Goal: Task Accomplishment & Management: Complete application form

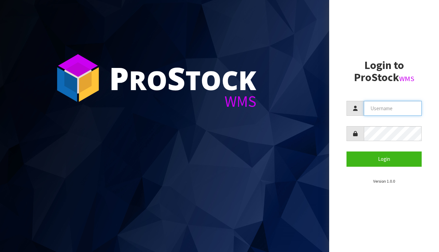
type input "[EMAIL_ADDRESS][DOMAIN_NAME]"
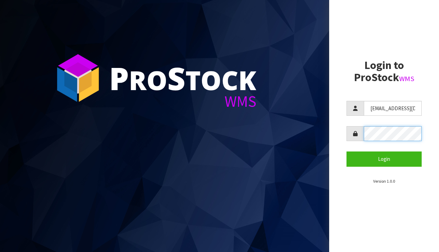
click at [384, 159] on button "Login" at bounding box center [384, 158] width 75 height 15
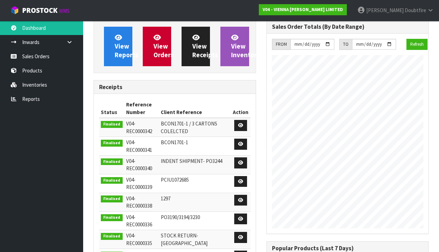
scroll to position [477, 173]
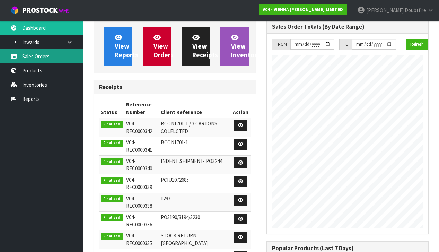
click at [32, 60] on link "Sales Orders" at bounding box center [41, 56] width 83 height 14
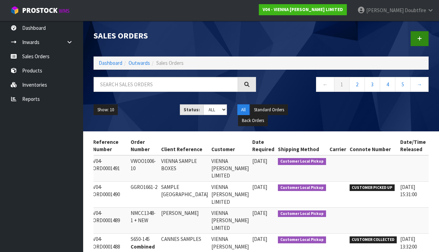
click at [422, 40] on icon at bounding box center [419, 38] width 5 height 5
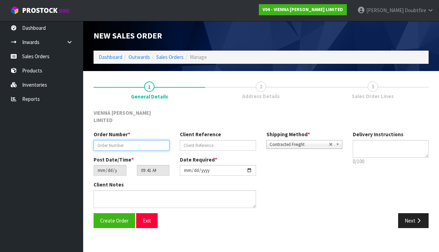
paste input "TFLO1847-1"
type input "TFLO1847-1"
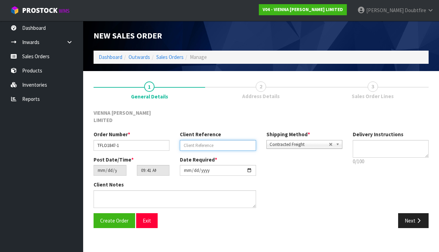
click at [205, 140] on input "text" at bounding box center [218, 145] width 76 height 11
type input "TIMBER FLOOR SOLUTIONS"
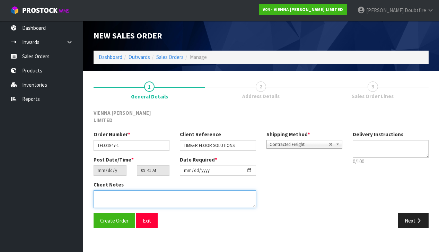
click at [106, 190] on textarea at bounding box center [175, 199] width 163 height 18
type textarea "MARSEILLES CARTON"
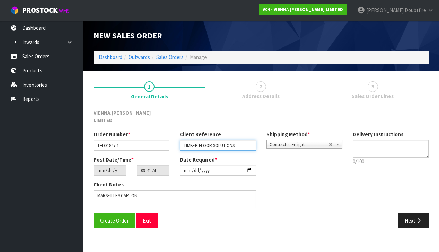
click at [248, 140] on input "TIMBER FLOOR SOLUTIONS" at bounding box center [218, 145] width 76 height 11
type input "TIMBER FLOOR SOLUTIONS MARSEILLE CARTON"
click at [286, 140] on span "Contracted Freight" at bounding box center [299, 144] width 59 height 8
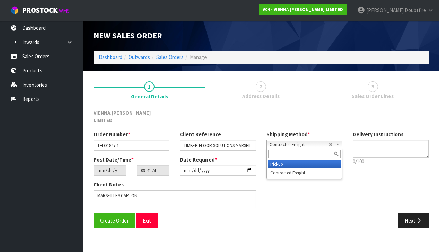
click at [280, 160] on li "Pickup" at bounding box center [304, 164] width 72 height 9
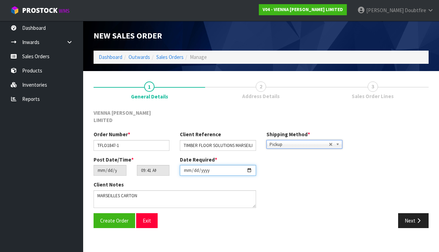
click at [186, 167] on input "[DATE]" at bounding box center [218, 170] width 76 height 11
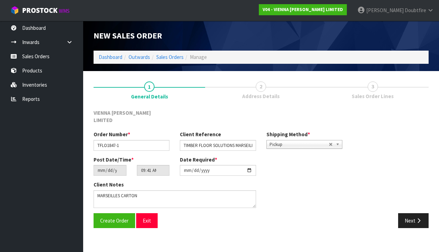
click at [119, 224] on section "1 General Details 2 Address Details 3 Sales Order Lines VIENNA [PERSON_NAME] LI…" at bounding box center [261, 154] width 356 height 167
click at [248, 141] on input "TIMBER FLOOR SOLUTIONS MARSEILLE CARTON" at bounding box center [218, 145] width 76 height 11
drag, startPoint x: 253, startPoint y: 139, endPoint x: 240, endPoint y: 139, distance: 13.2
click at [253, 140] on input "TIMBER FLOOR SOLUTIONS MARSEILLE CARTON" at bounding box center [218, 145] width 76 height 11
click at [252, 140] on input "TIMBER FLOOR SOLUTIONS MARSEILLE CARTON" at bounding box center [218, 145] width 76 height 11
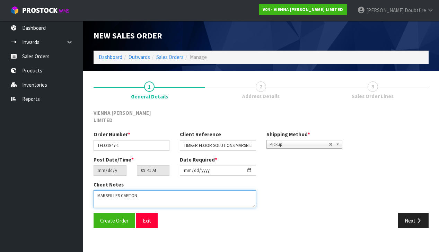
click at [120, 190] on textarea at bounding box center [175, 199] width 163 height 18
type textarea "MARSEILLE CARTON"
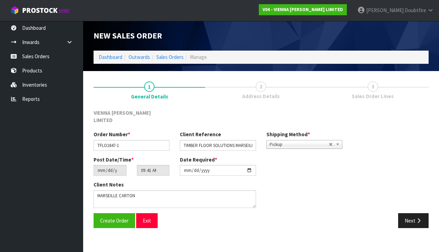
click at [113, 226] on section "1 General Details 2 Address Details 3 Sales Order Lines VIENNA [PERSON_NAME] LI…" at bounding box center [261, 154] width 356 height 167
click at [188, 167] on input "[DATE]" at bounding box center [218, 170] width 76 height 11
type input "[DATE]"
click at [165, 236] on section "New Sales Order Dashboard Outwards Sales Orders Manage New Sales Order Dashboar…" at bounding box center [219, 126] width 439 height 252
click at [116, 217] on span "Create Order" at bounding box center [114, 220] width 28 height 7
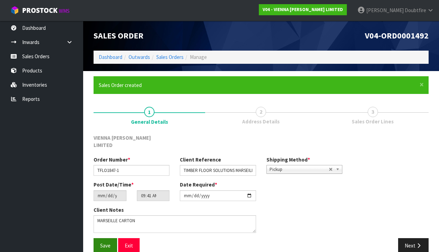
click at [109, 241] on button "Save" at bounding box center [106, 245] width 24 height 15
click at [419, 243] on icon "button" at bounding box center [419, 245] width 7 height 5
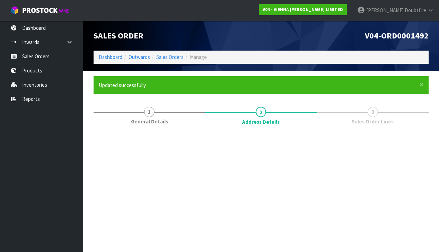
scroll to position [0, 0]
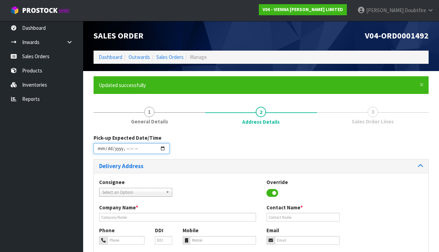
click at [101, 153] on input "datetime-local" at bounding box center [132, 148] width 76 height 11
type input "[DATE]T09:42"
click at [208, 174] on div "Consignee 000001.BAY MECHANICS - BAY MECHANICS 000001A - BRAKE & TRANSMISSION N…" at bounding box center [261, 242] width 335 height 139
click at [120, 190] on span "Select an Option" at bounding box center [132, 192] width 61 height 8
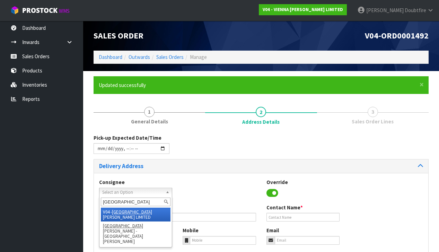
type input "[GEOGRAPHIC_DATA]"
click at [130, 210] on li "V04 - VIENNA [PERSON_NAME] LIMITED" at bounding box center [136, 215] width 70 height 14
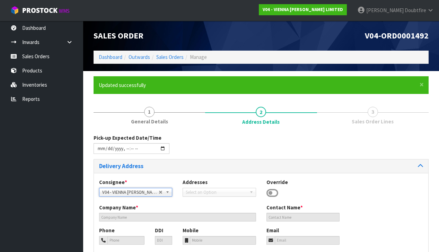
type input "VIENNA [PERSON_NAME] LIMITED"
type input "[PERSON_NAME]"
type input "[PHONE_NUMBER]"
type input "[PERSON_NAME][EMAIL_ADDRESS][DOMAIN_NAME]"
type input "2 ROXBURGH ST"
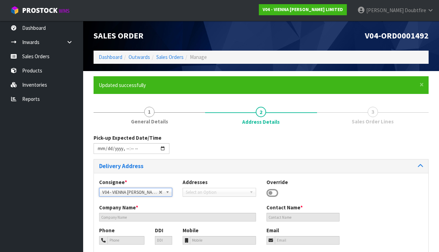
type input "1023"
type input "[GEOGRAPHIC_DATA]"
type input "NEWMARKET"
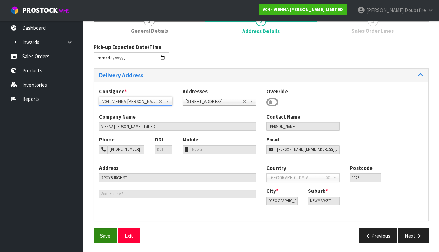
scroll to position [90, 0]
click at [109, 230] on button "Save" at bounding box center [106, 236] width 24 height 15
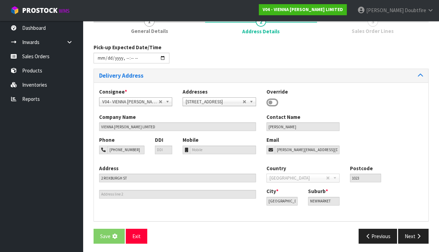
scroll to position [0, 0]
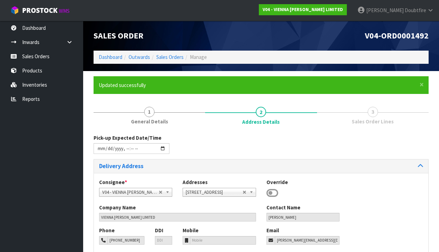
type input "[DATE]T09:42"
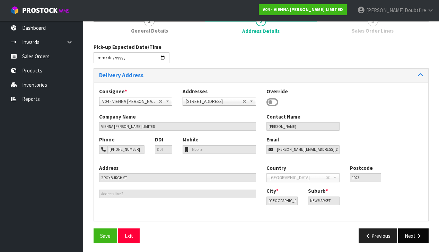
scroll to position [90, 0]
click at [413, 230] on button "Next" at bounding box center [413, 236] width 31 height 15
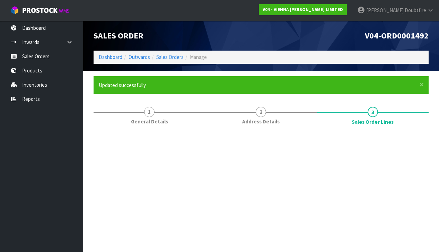
scroll to position [0, 0]
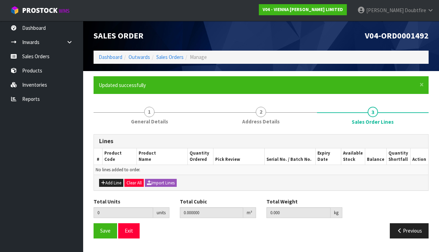
click at [110, 183] on button "Add Line" at bounding box center [111, 183] width 24 height 8
type input "0"
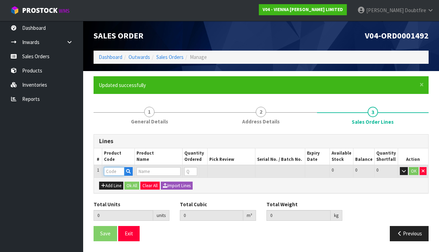
click at [112, 170] on input "text" at bounding box center [114, 171] width 20 height 9
type input "PC"
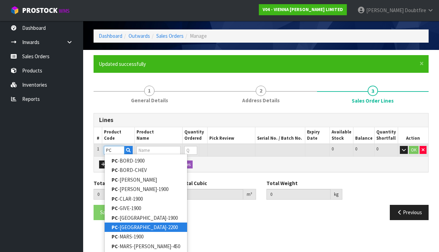
scroll to position [21, 0]
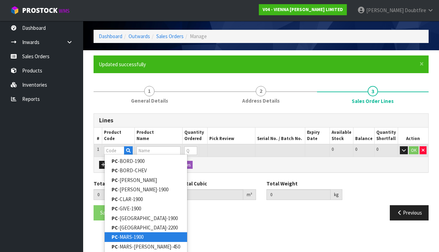
click at [127, 235] on link "PC -MARS-1900" at bounding box center [146, 236] width 83 height 9
type input "PC-MARS-1900"
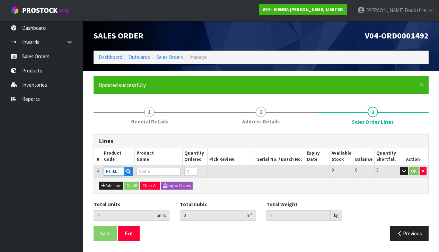
type input "0.000000"
type input "0.000"
type input "PETIT CHATEAU MARSEILLES 1900X190X15/4"
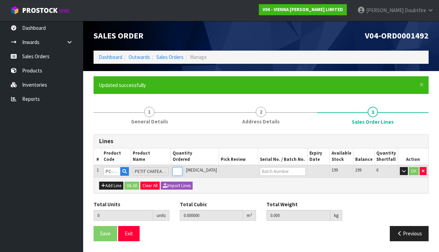
type input "1"
type input "0.0382"
type input "22"
click at [182, 168] on input "1" at bounding box center [178, 171] width 10 height 9
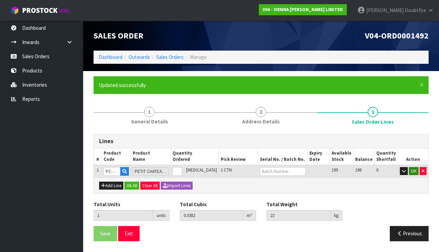
click at [415, 171] on button "OK" at bounding box center [414, 171] width 10 height 8
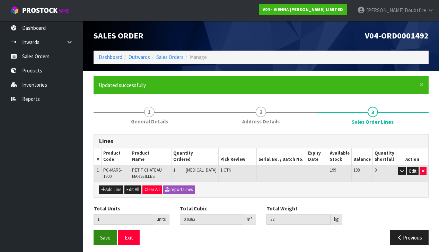
click at [105, 238] on span "Save" at bounding box center [105, 237] width 10 height 7
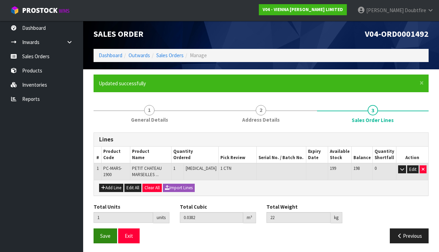
scroll to position [1, 0]
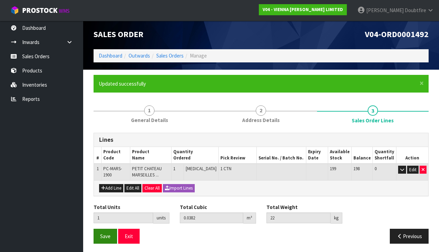
click at [105, 234] on span "Save" at bounding box center [105, 236] width 10 height 7
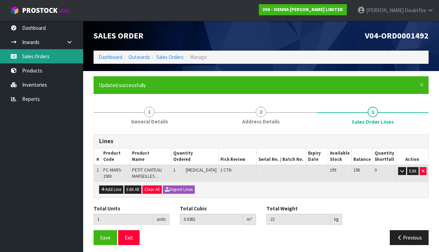
scroll to position [1, 0]
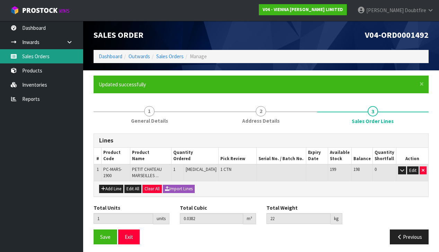
click at [32, 56] on link "Sales Orders" at bounding box center [41, 56] width 83 height 14
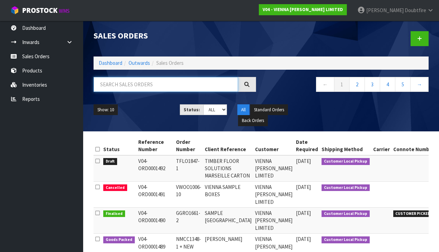
click at [110, 83] on input "text" at bounding box center [166, 84] width 145 height 15
type input "GOODWOOD"
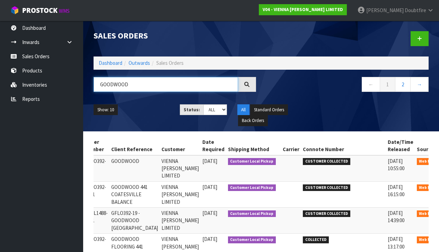
scroll to position [0, 74]
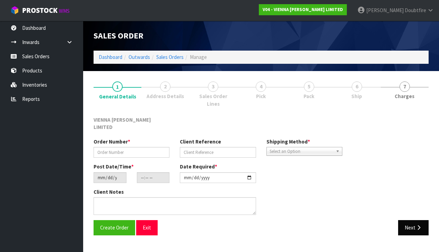
type input "GFLO392-22"
type input "GOODWOOD"
type input "[DATE]"
type input "16:05:00.000"
type input "[DATE]"
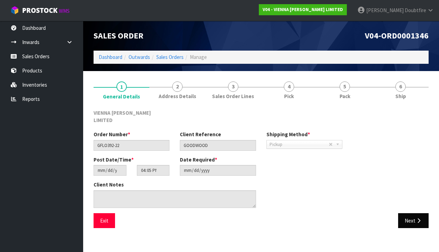
click at [415, 213] on button "Next" at bounding box center [413, 220] width 31 height 15
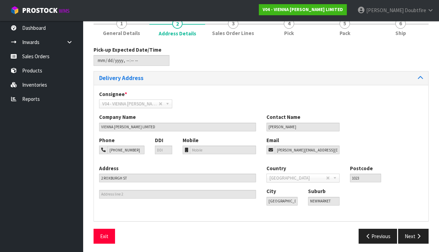
drag, startPoint x: 407, startPoint y: 236, endPoint x: 405, endPoint y: 232, distance: 5.3
click at [407, 236] on button "Next" at bounding box center [413, 236] width 31 height 15
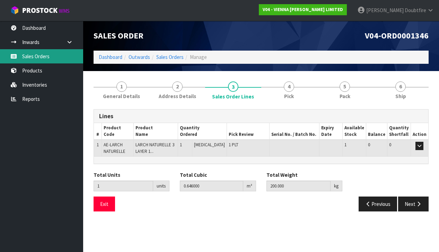
click at [47, 60] on link "Sales Orders" at bounding box center [41, 56] width 83 height 14
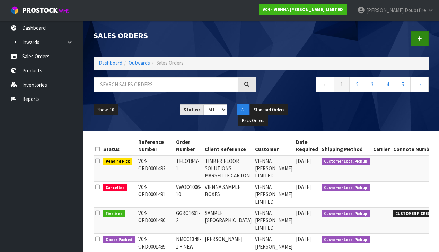
click at [423, 42] on link at bounding box center [420, 38] width 18 height 15
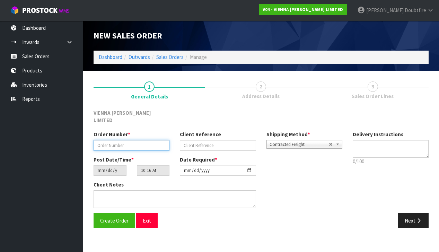
paste input "WAPP1845-1"
type input "WAPP1845-1"
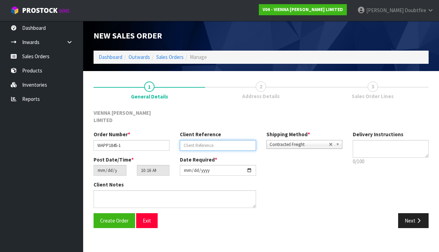
click at [202, 140] on input "text" at bounding box center [218, 145] width 76 height 11
click at [197, 140] on input "WOODAPPEAL SAMPLES" at bounding box center [218, 145] width 76 height 11
click at [247, 140] on input "WOOD APPEAL SAMPLES" at bounding box center [218, 145] width 76 height 11
type input "WOOD APPEAL SAMPLES"
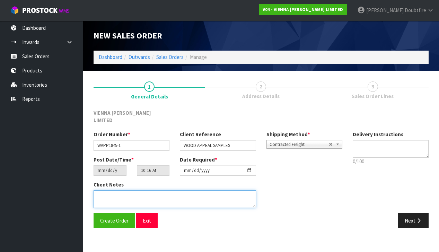
click at [127, 192] on textarea at bounding box center [175, 199] width 163 height 18
type textarea "WOOD APPEAL SAMPLES"
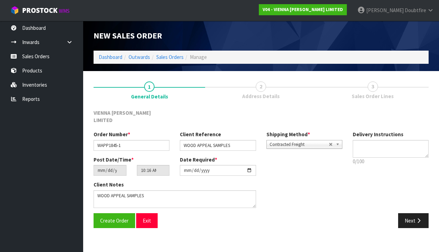
click at [304, 140] on span "Contracted Freight" at bounding box center [299, 144] width 59 height 8
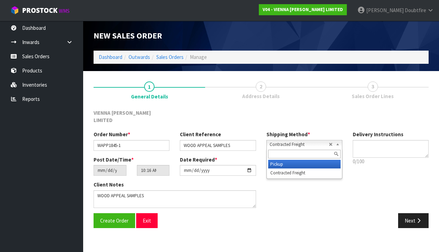
click at [281, 160] on li "Pickup" at bounding box center [304, 164] width 72 height 9
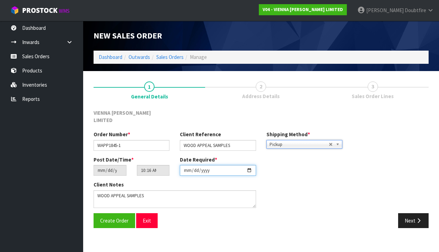
click at [185, 167] on input "[DATE]" at bounding box center [218, 170] width 76 height 11
type input "[DATE]"
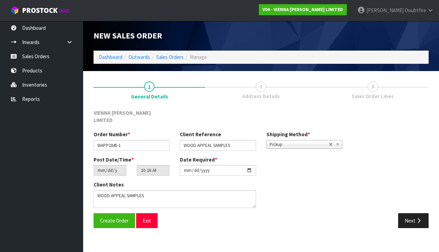
click at [278, 187] on div "Client Notes" at bounding box center [217, 197] width 259 height 32
click at [109, 217] on span "Create Order" at bounding box center [114, 220] width 28 height 7
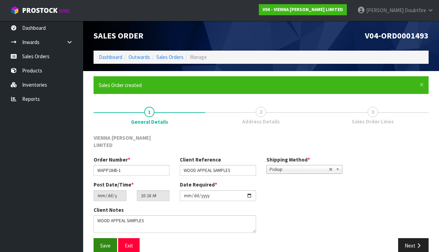
click at [107, 242] on span "Save" at bounding box center [105, 245] width 10 height 7
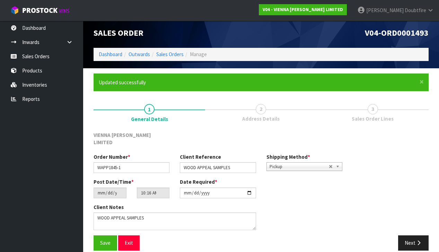
scroll to position [2, 0]
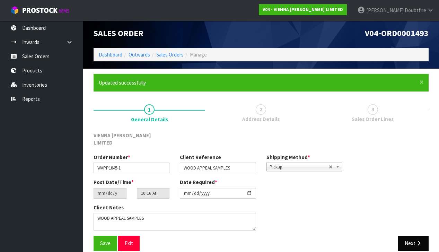
click at [415, 236] on button "Next" at bounding box center [413, 243] width 31 height 15
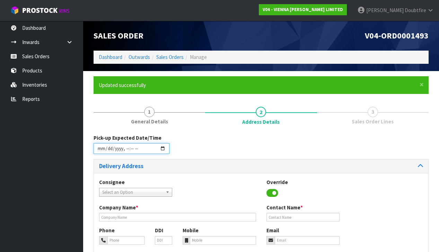
click at [101, 154] on input "datetime-local" at bounding box center [132, 148] width 76 height 11
type input "[DATE]T10:17"
click at [212, 181] on div "Consignee 000001.BAY MECHANICS - BAY MECHANICS 000001A - BRAKE & TRANSMISSION N…" at bounding box center [261, 191] width 335 height 25
click at [121, 190] on span "Select an Option" at bounding box center [132, 192] width 61 height 8
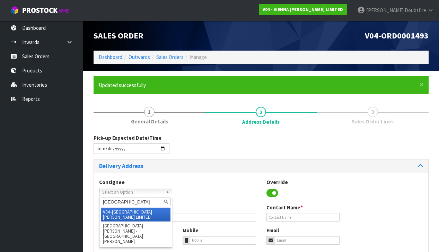
type input "[GEOGRAPHIC_DATA]"
click at [134, 211] on li "V04 - VIENNA [PERSON_NAME] LIMITED" at bounding box center [136, 215] width 70 height 14
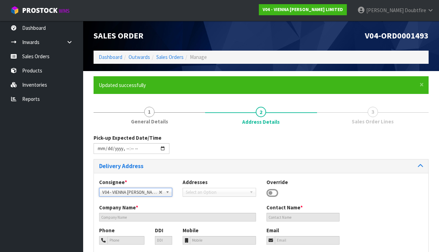
type input "VIENNA [PERSON_NAME] LIMITED"
type input "[PERSON_NAME]"
type input "[PHONE_NUMBER]"
type input "[PERSON_NAME][EMAIL_ADDRESS][DOMAIN_NAME]"
type input "2 ROXBURGH ST"
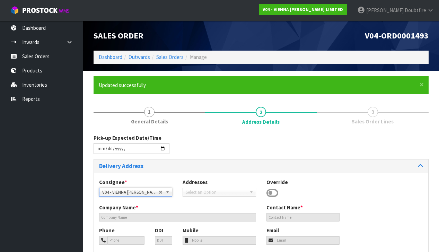
type input "1023"
type input "[GEOGRAPHIC_DATA]"
type input "NEWMARKET"
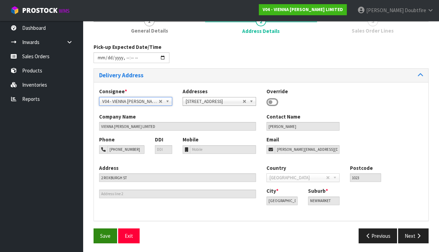
scroll to position [90, 0]
click at [106, 234] on span "Save" at bounding box center [105, 236] width 10 height 7
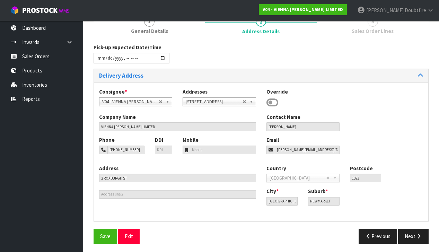
scroll to position [0, 0]
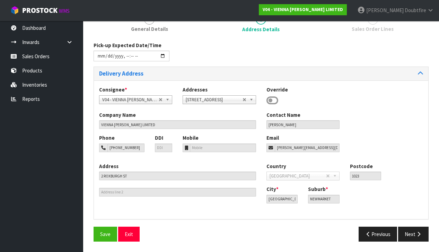
type input "[DATE]T10:17"
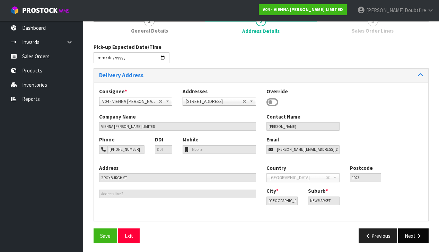
scroll to position [90, 0]
click at [417, 234] on icon "button" at bounding box center [419, 236] width 7 height 5
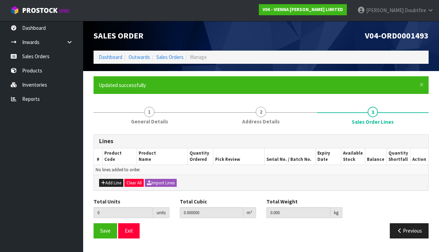
scroll to position [0, 0]
click at [108, 180] on button "Add Line" at bounding box center [111, 183] width 24 height 8
type input "0"
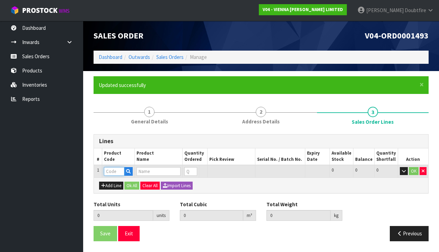
click at [110, 170] on input "text" at bounding box center [114, 171] width 20 height 9
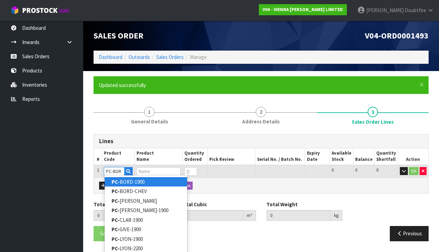
type input "PC-BORD"
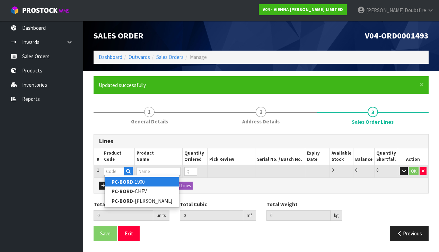
click at [137, 182] on link "PC-BORD -1900" at bounding box center [142, 181] width 75 height 9
type input "PC-BORD-1900"
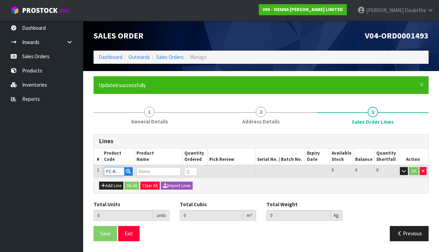
type input "0.000000"
type input "0.000"
type input "PETIT CHATEAU BORDEAUX 1900X190X15/4 (2.166M2)"
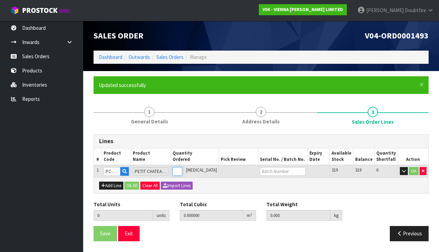
type input "1"
type input "0.0384"
type input "22"
click at [182, 168] on input "1" at bounding box center [178, 171] width 10 height 9
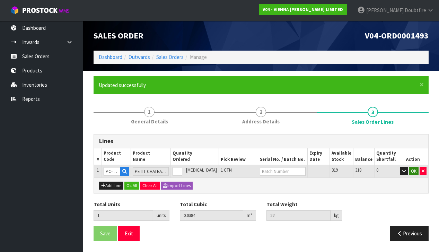
click at [415, 171] on button "OK" at bounding box center [414, 171] width 10 height 8
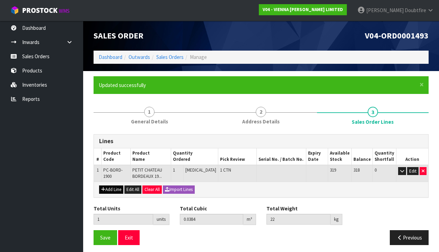
click at [105, 188] on button "Add Line" at bounding box center [111, 189] width 24 height 8
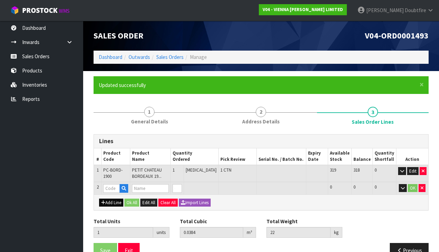
type input "0"
click at [113, 184] on input "text" at bounding box center [111, 188] width 17 height 9
type input "PC"
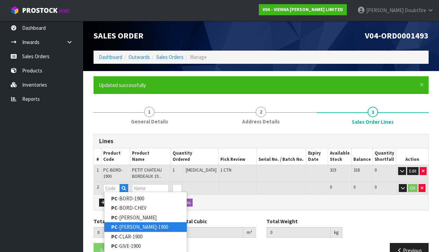
click at [126, 227] on link "PC -[PERSON_NAME]-1900" at bounding box center [145, 226] width 83 height 9
type input "PC-[PERSON_NAME]-1900"
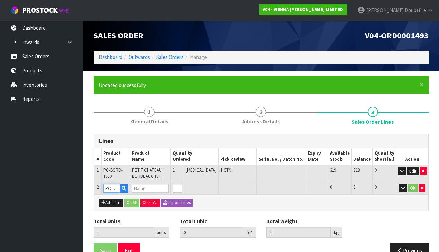
type input "1"
type input "0.0384"
type input "22"
type input "PETIT CHATEAU CANNES 1900X190X15/4 (2.166M2)"
type input "1"
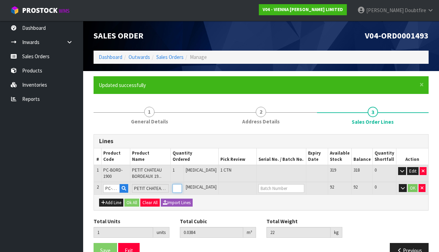
type input "2"
type input "0.0766"
type input "44"
click at [178, 186] on input "1" at bounding box center [173, 188] width 9 height 9
click at [413, 185] on button "OK" at bounding box center [413, 188] width 10 height 8
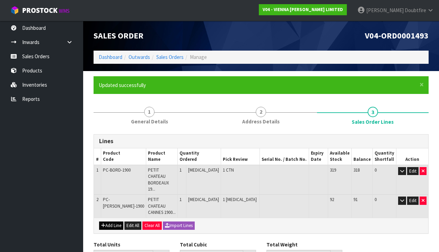
click at [114, 222] on button "Add Line" at bounding box center [111, 226] width 24 height 8
type input "0"
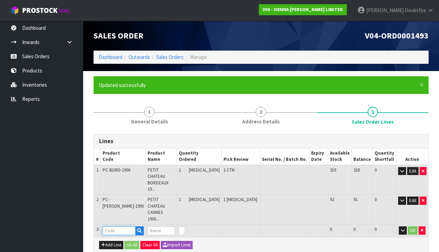
click at [114, 226] on input "text" at bounding box center [119, 230] width 33 height 9
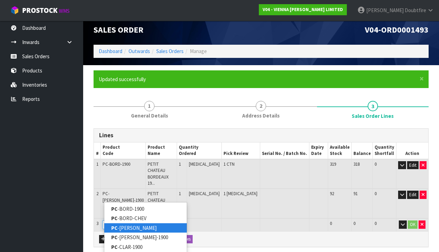
scroll to position [8, 0]
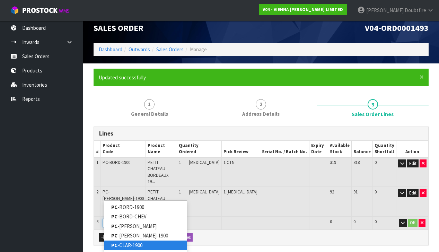
type input "PC"
click at [125, 244] on link "PC -CLAR-1900" at bounding box center [145, 245] width 83 height 9
type input "PC-CLAR-1900"
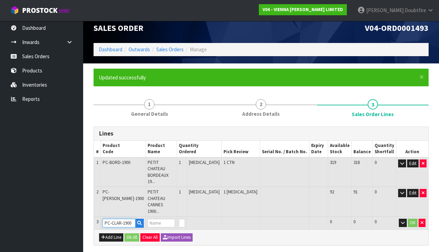
type input "2"
type input "0.0766"
type input "44"
type input "PETIT CHATEAU CLARET 190X1900X15/4 UV LAC"
type input "1"
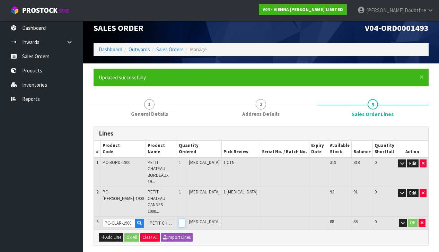
type input "3"
type input "0.1148"
type input "66"
click at [185, 219] on input "1" at bounding box center [182, 223] width 6 height 9
click at [412, 219] on button "OK" at bounding box center [413, 223] width 10 height 8
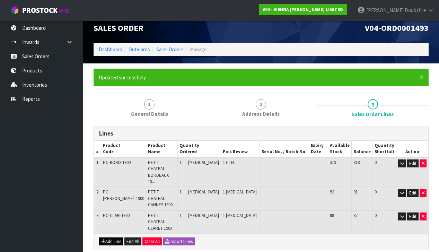
click at [110, 237] on button "Add Line" at bounding box center [111, 241] width 24 height 8
type input "0"
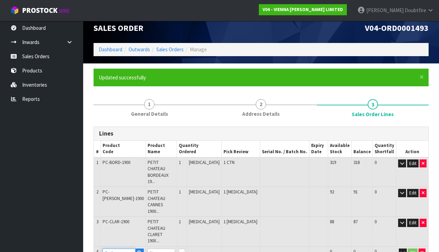
click at [110, 249] on input "text" at bounding box center [119, 253] width 33 height 9
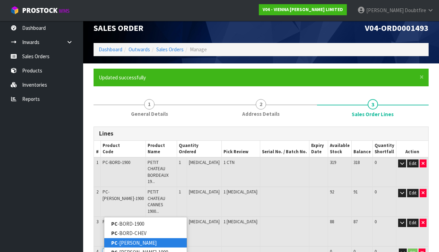
type input "PC"
click at [121, 243] on link "PC -[PERSON_NAME]" at bounding box center [145, 242] width 83 height 9
type input "PC-[PERSON_NAME]"
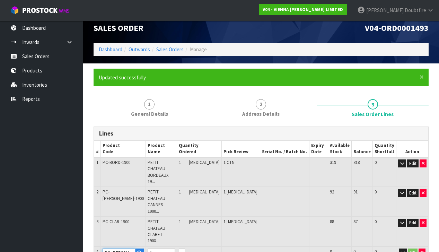
type input "3"
type input "0.1148"
type input "66"
type input "PETIT CHATEAU [GEOGRAPHIC_DATA] HERRINGBONE (1.44M2) 600X120X15/4"
type input "1"
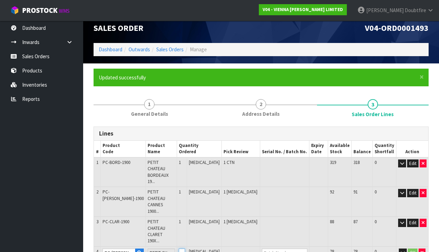
type input "4"
type input "0.137675"
type input "81"
click at [185, 249] on input "1" at bounding box center [182, 253] width 6 height 9
click at [414, 249] on button "OK" at bounding box center [413, 253] width 10 height 8
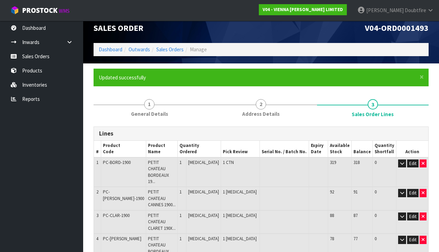
type input "0"
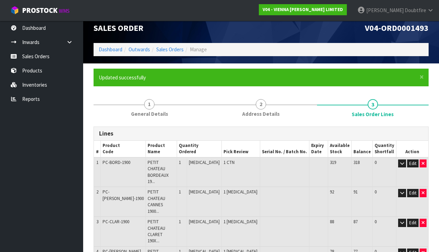
type input "PC"
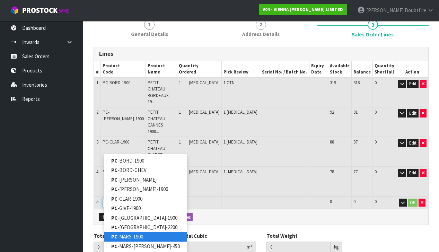
scroll to position [87, 0]
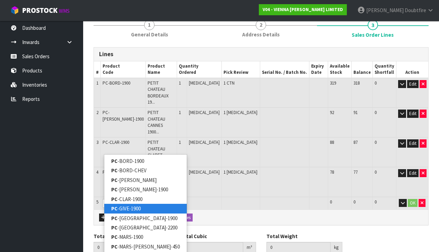
click at [125, 207] on link "PC -GIVE-1900" at bounding box center [145, 208] width 83 height 9
type input "PC-GIVE-1900"
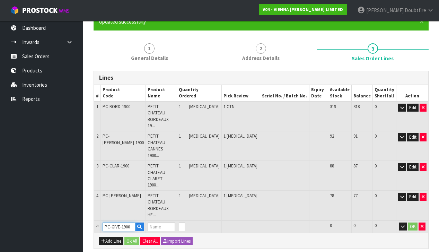
type input "4"
type input "0.137675"
type input "81"
type input "PETIT CHATEAU GIVERNY UV LAC 1900X190X15/4 2.166M2"
type input "1"
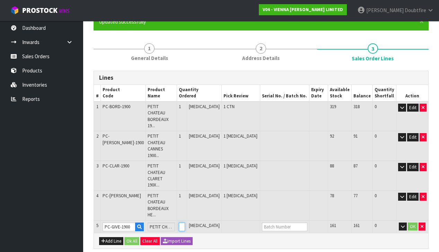
type input "5"
type input "0.178205"
type input "103"
click at [185, 223] on input "1" at bounding box center [182, 227] width 6 height 9
click at [414, 223] on button "OK" at bounding box center [413, 227] width 10 height 8
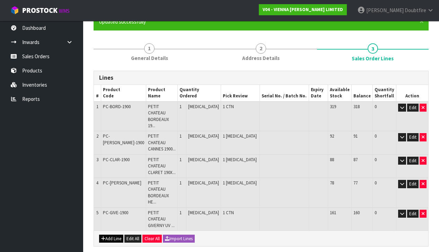
click at [111, 235] on button "Add Line" at bounding box center [111, 239] width 24 height 8
type input "0"
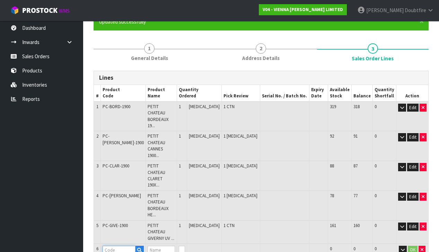
click at [114, 246] on input "text" at bounding box center [119, 250] width 33 height 9
type input "PC"
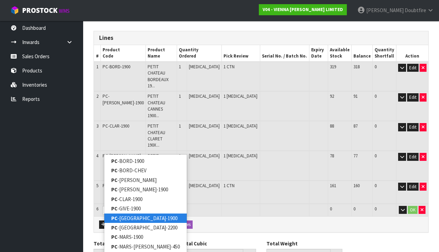
click at [124, 217] on link "PC -[GEOGRAPHIC_DATA]-1900" at bounding box center [145, 218] width 83 height 9
type input "PC-[GEOGRAPHIC_DATA]-1900"
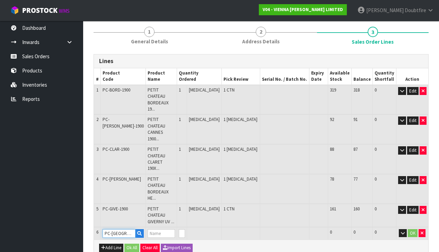
type input "5"
type input "0.178205"
type input "103"
type input "PETIT CHATEAU LYON 1900X190X15/4 (2.166M2)"
type input "1"
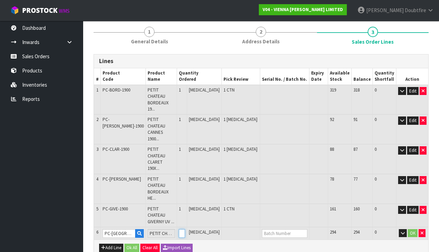
type input "6"
type input "0.216405"
type input "125"
click at [185, 229] on input "1" at bounding box center [182, 233] width 6 height 9
click at [415, 229] on button "OK" at bounding box center [413, 233] width 10 height 8
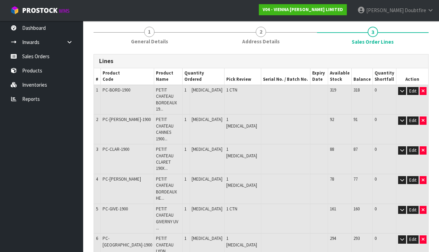
type input "0"
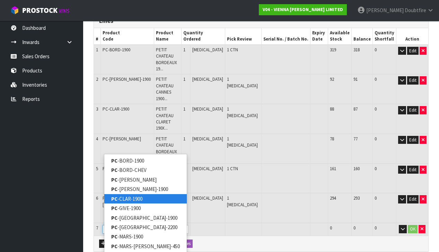
scroll to position [120, 0]
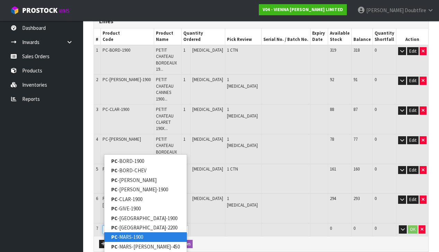
type input "PC"
click at [122, 236] on link "PC -MARS-1900" at bounding box center [145, 236] width 83 height 9
type input "PC-MARS-1900"
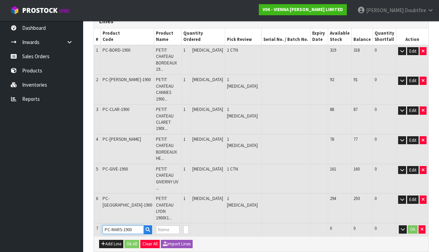
scroll to position [96, 0]
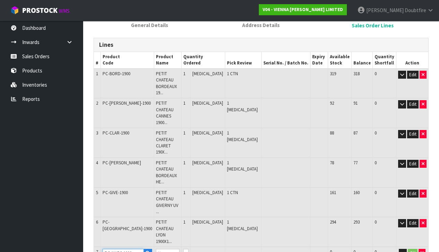
type input "6"
type input "0.216405"
type input "125"
type input "PETIT CHATEAU MARSEILLES 1900X190X15/4"
type input "1"
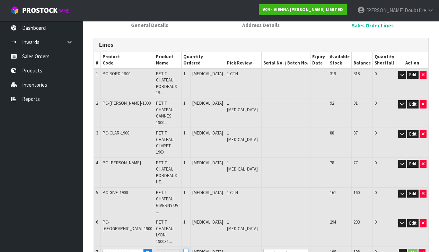
type input "7"
type input "0.254605"
type input "147"
click at [189, 249] on input "1" at bounding box center [185, 253] width 5 height 9
click at [413, 249] on button "OK" at bounding box center [413, 253] width 10 height 8
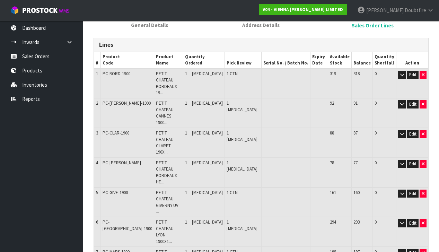
type input "0"
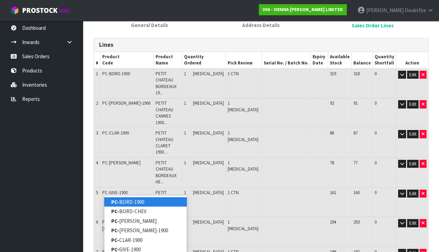
type input "PC-[GEOGRAPHIC_DATA]"
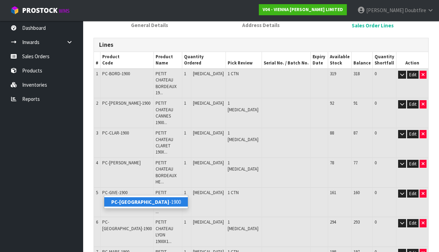
click at [129, 204] on strong "PC-[GEOGRAPHIC_DATA]" at bounding box center [140, 202] width 58 height 7
type input "PC-[GEOGRAPHIC_DATA]-1900"
type input "7"
type input "0.254605"
type input "147"
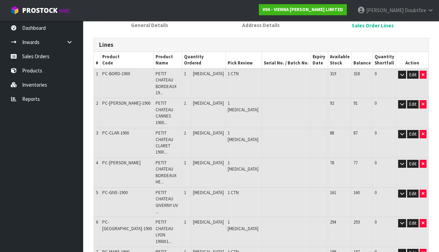
type input "PETIT CHATEAU NICE 1900X190X15/4 (2.166M2)"
type input "1"
type input "8"
type input "0.292805"
type input "169"
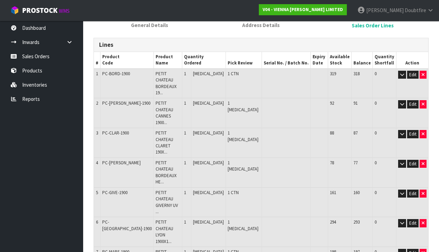
type input "0"
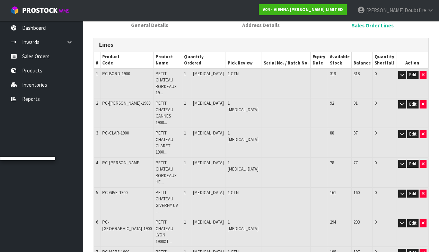
type input "0"
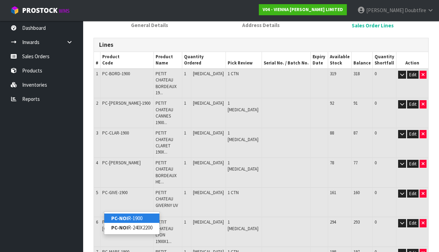
type input "PC-NOIR"
click at [130, 218] on strong "PC-NOIR" at bounding box center [121, 218] width 20 height 7
type input "PC-NOIR-1900"
type input "8"
type input "0.292805"
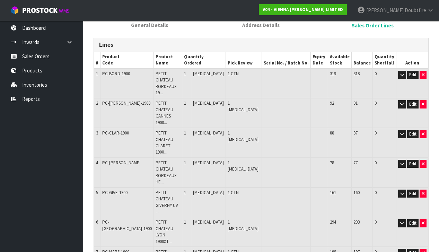
type input "169"
type input "PETIT CHATEAU NOIR"
type input "1"
type input "9"
type input "0.331005"
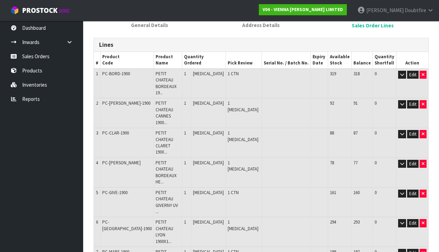
type input "191"
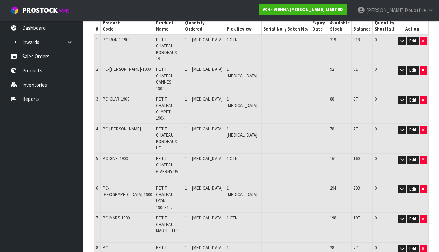
scroll to position [130, 0]
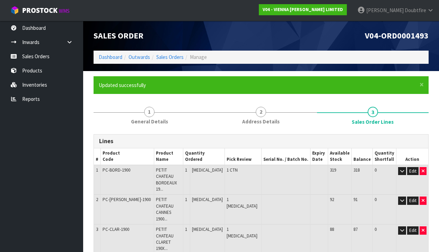
scroll to position [0, 0]
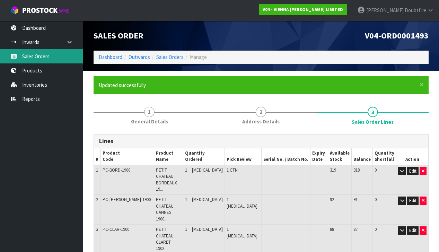
click at [32, 57] on link "Sales Orders" at bounding box center [41, 56] width 83 height 14
